Goal: Task Accomplishment & Management: Use online tool/utility

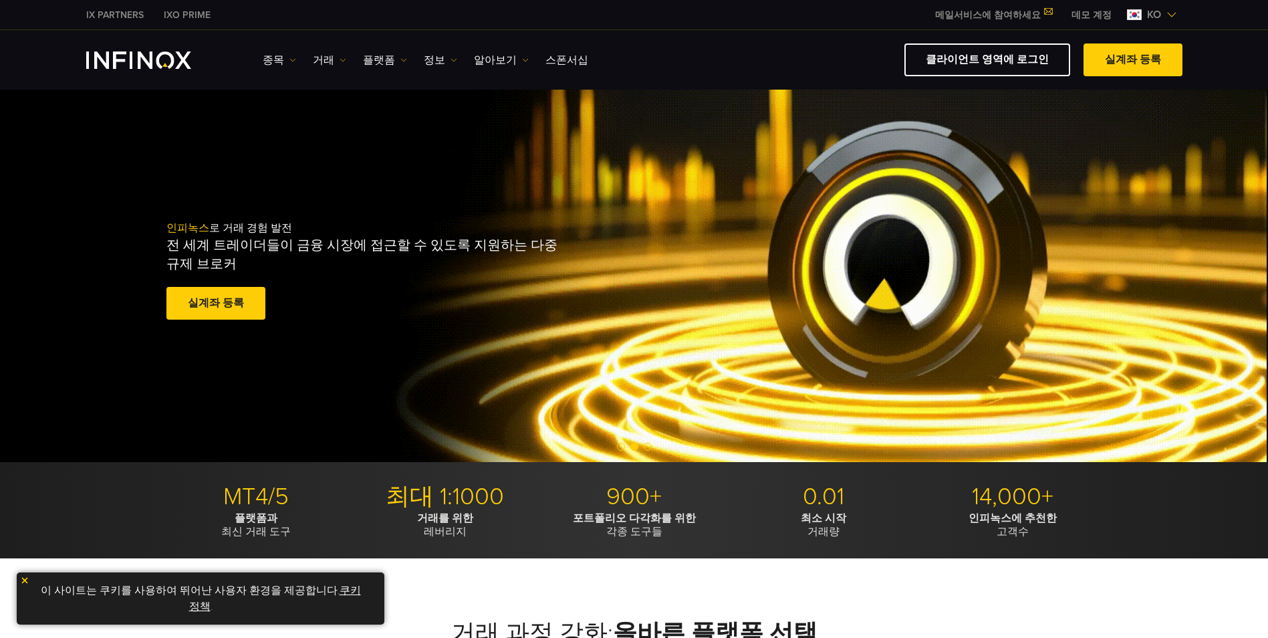
click at [160, 57] on img "INFINOX Logo" at bounding box center [138, 59] width 105 height 17
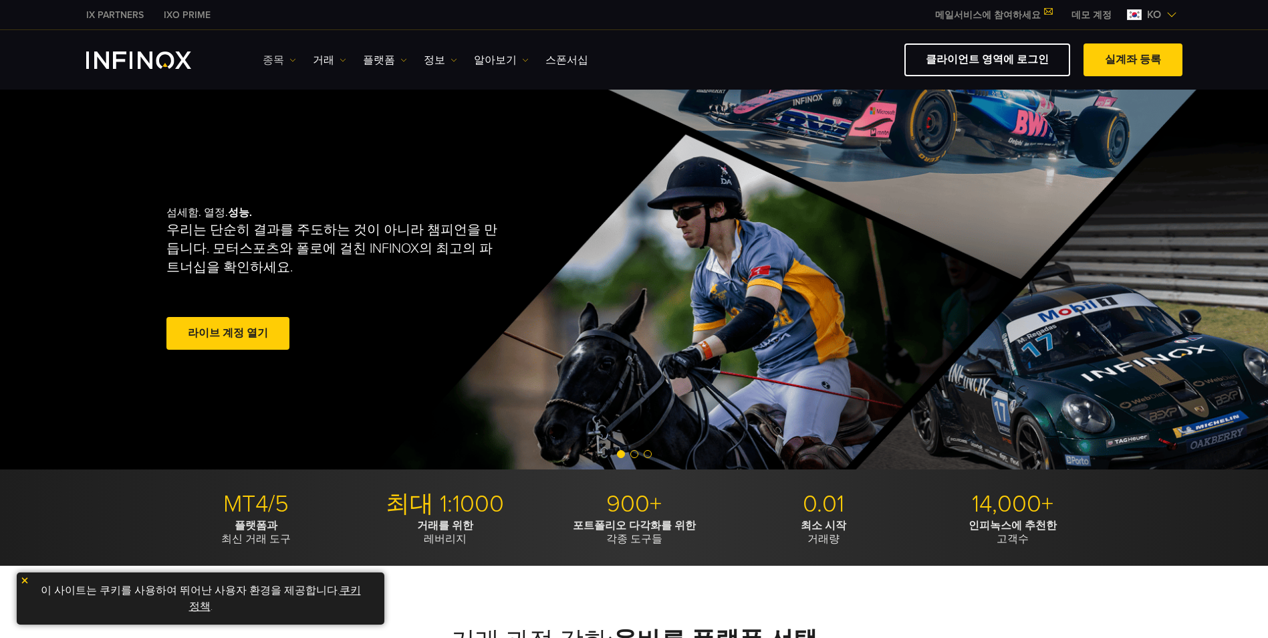
click at [285, 58] on link "종목" at bounding box center [279, 60] width 33 height 16
click at [340, 63] on img at bounding box center [343, 60] width 7 height 7
click at [400, 62] on img at bounding box center [403, 60] width 7 height 7
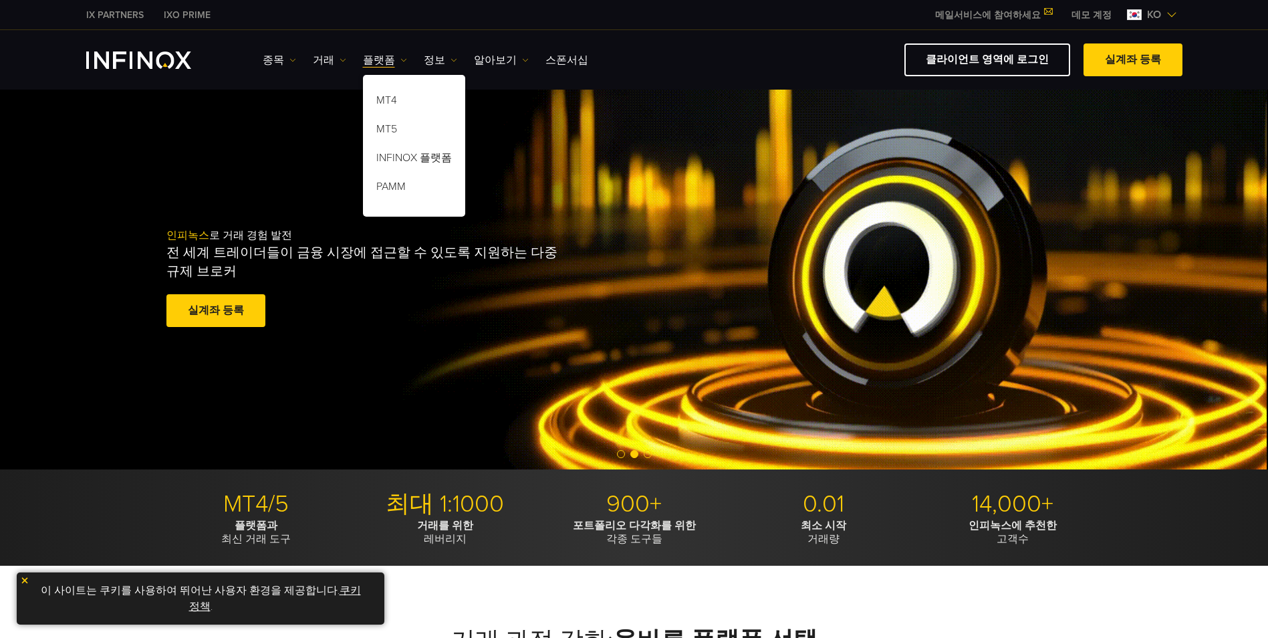
click at [1106, 15] on link "데모 계정" at bounding box center [1092, 15] width 60 height 14
